Goal: Transaction & Acquisition: Purchase product/service

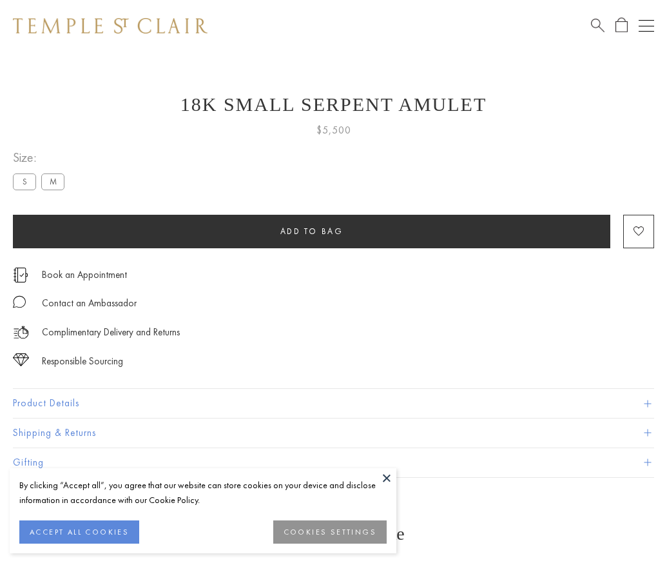
click at [311, 231] on span "Add to bag" at bounding box center [311, 231] width 63 height 11
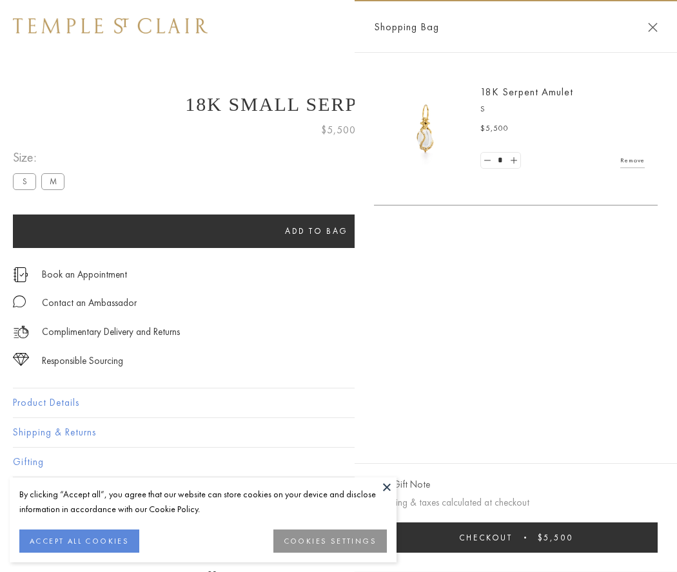
click at [516, 538] on button "Checkout $5,500" at bounding box center [516, 538] width 284 height 30
